Goal: Find specific page/section: Find specific page/section

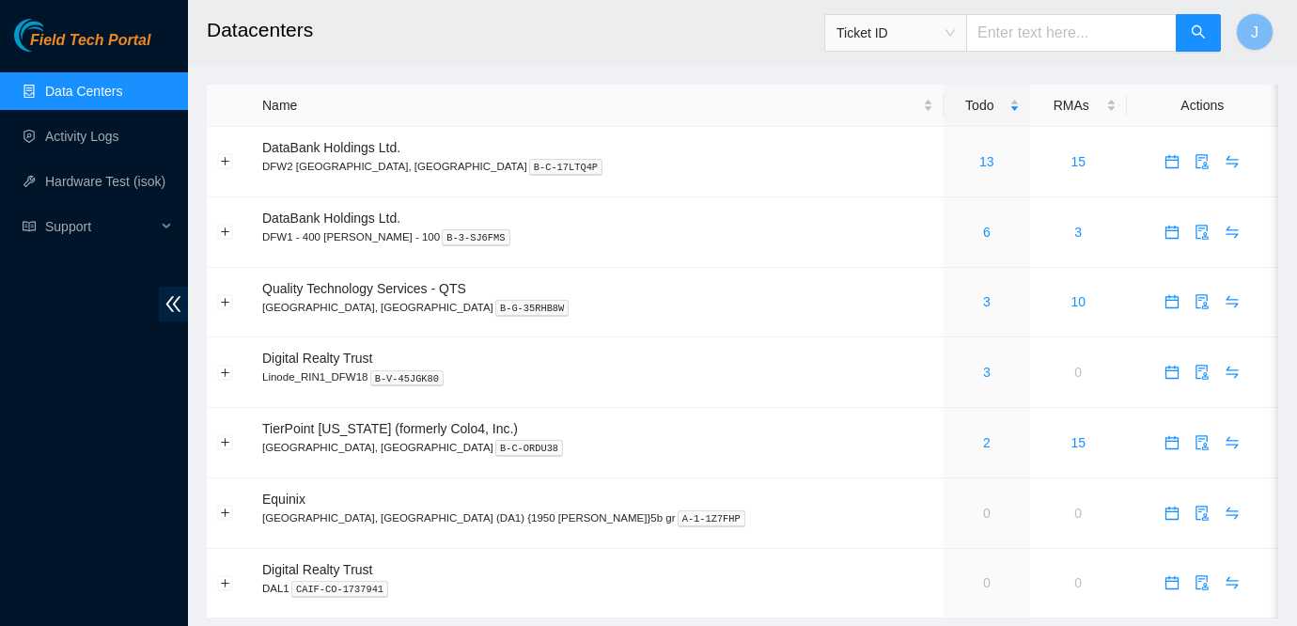
click at [1093, 80] on main "Datacenters Ticket ID J Name Todo RMAs Actions DataBank Holdings Ltd. DFW2 Rich…" at bounding box center [742, 318] width 1109 height 637
click at [79, 99] on link "Data Centers" at bounding box center [83, 91] width 77 height 15
click at [117, 34] on span "Field Tech Portal" at bounding box center [90, 41] width 120 height 18
click at [983, 233] on link "6" at bounding box center [987, 232] width 8 height 15
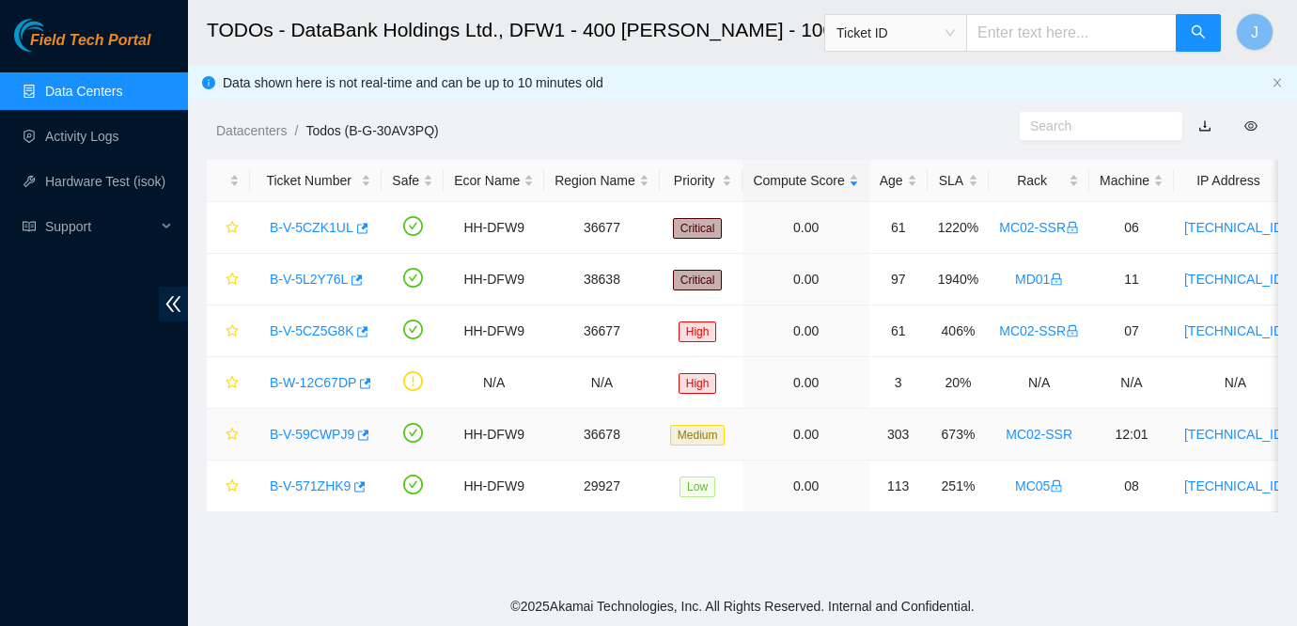
click at [300, 433] on link "B-V-59CWPJ9" at bounding box center [312, 434] width 85 height 15
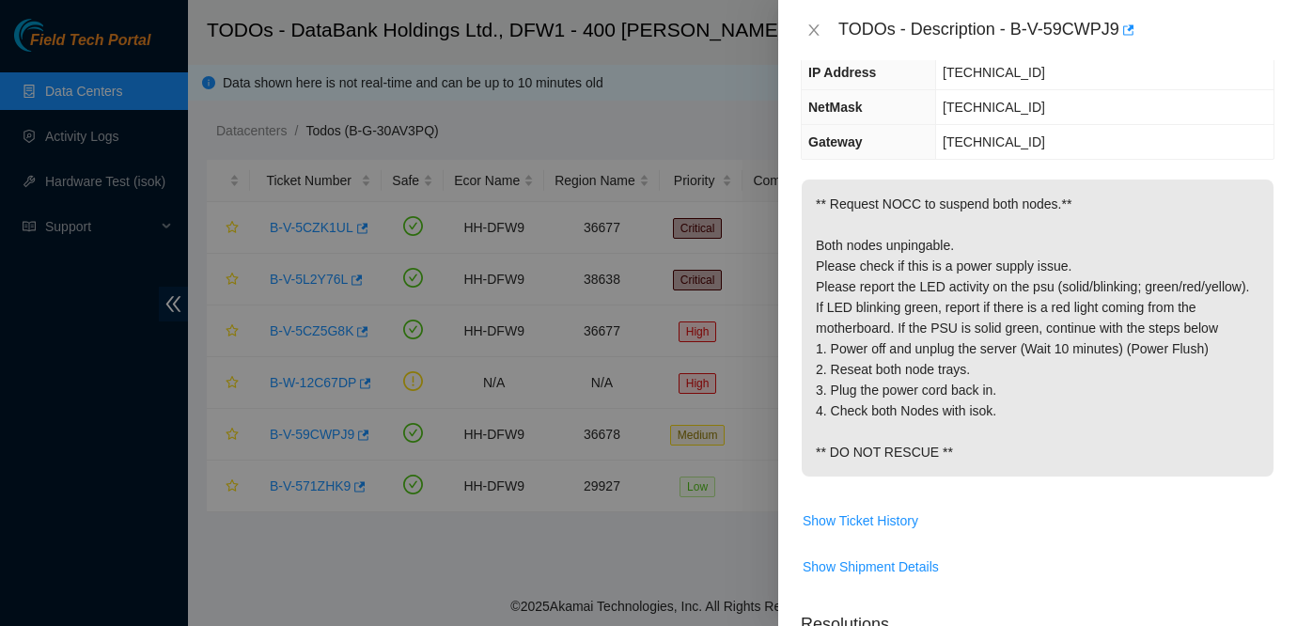
scroll to position [168, 0]
click at [810, 31] on icon "close" at bounding box center [814, 30] width 15 height 15
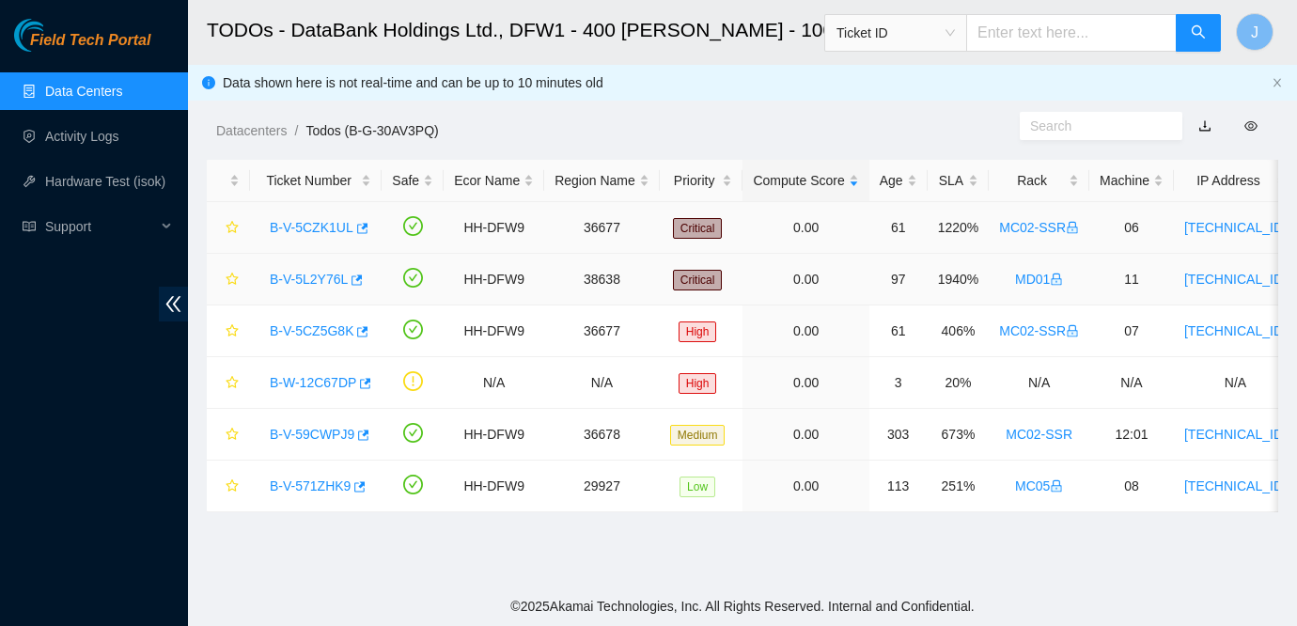
scroll to position [230, 0]
click at [86, 33] on span "Field Tech Portal" at bounding box center [90, 41] width 120 height 18
